Goal: Book appointment/travel/reservation

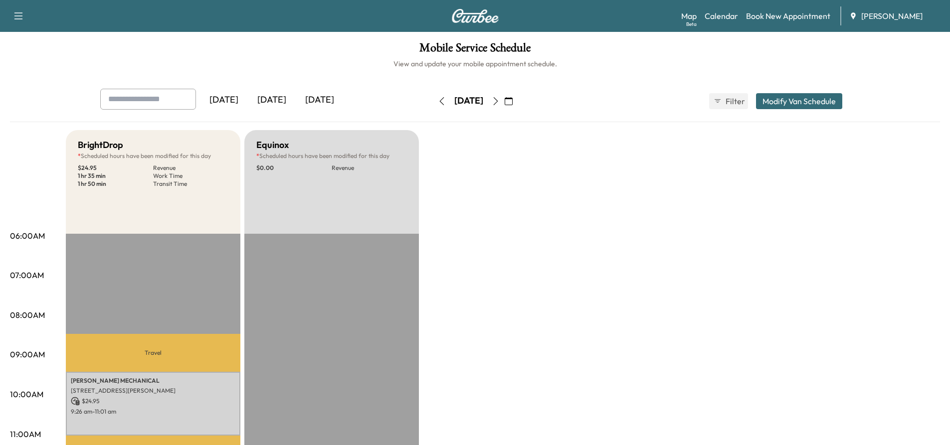
click at [438, 104] on icon "button" at bounding box center [442, 101] width 8 height 8
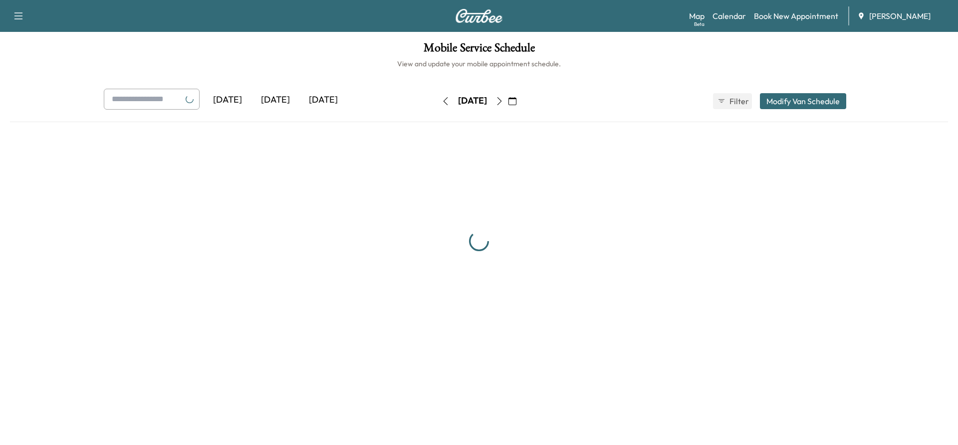
click at [441, 104] on icon "button" at bounding box center [445, 101] width 8 height 8
click at [437, 104] on div "[DATE]" at bounding box center [472, 101] width 71 height 16
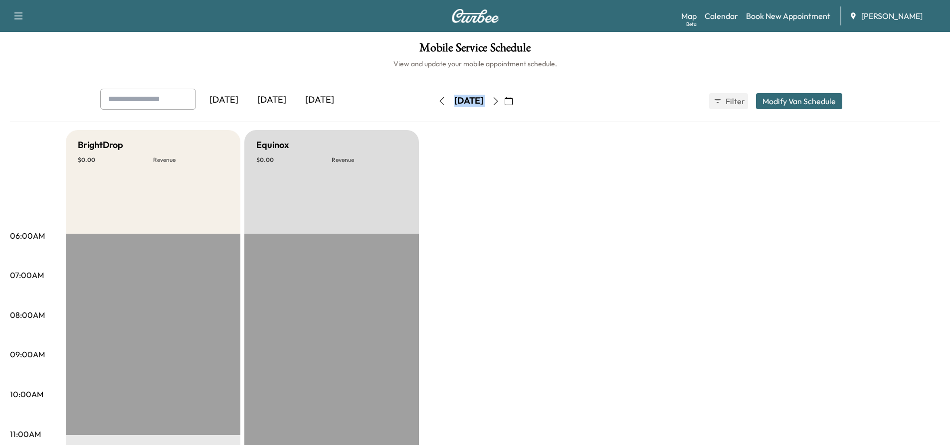
click at [454, 104] on div "[DATE]" at bounding box center [468, 101] width 29 height 12
click at [438, 99] on icon "button" at bounding box center [442, 101] width 8 height 8
click at [500, 100] on icon "button" at bounding box center [496, 101] width 8 height 8
click at [500, 102] on icon "button" at bounding box center [496, 101] width 8 height 8
click at [500, 100] on icon "button" at bounding box center [496, 101] width 8 height 8
